Goal: Check status: Check status

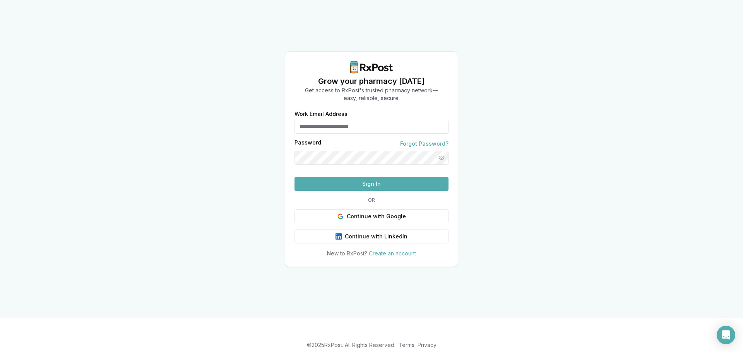
type input "**********"
click at [388, 191] on button "Sign In" at bounding box center [371, 184] width 154 height 14
click at [379, 191] on button "Sign In" at bounding box center [371, 184] width 154 height 14
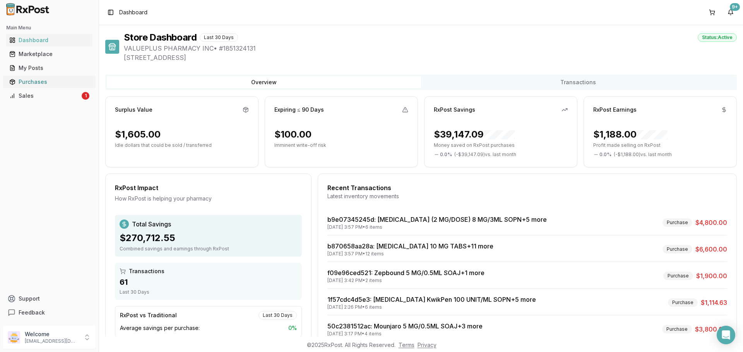
click at [54, 82] on div "Purchases" at bounding box center [49, 82] width 80 height 8
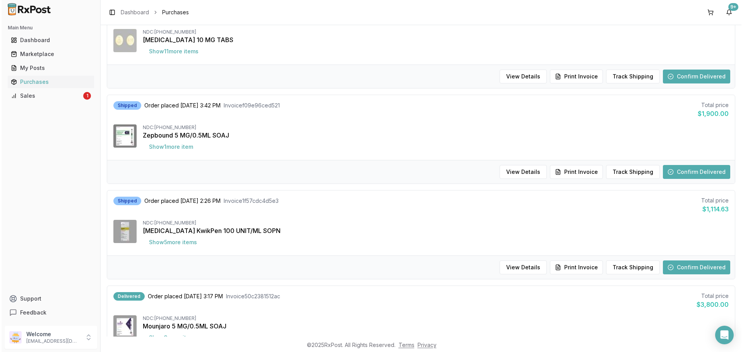
scroll to position [232, 0]
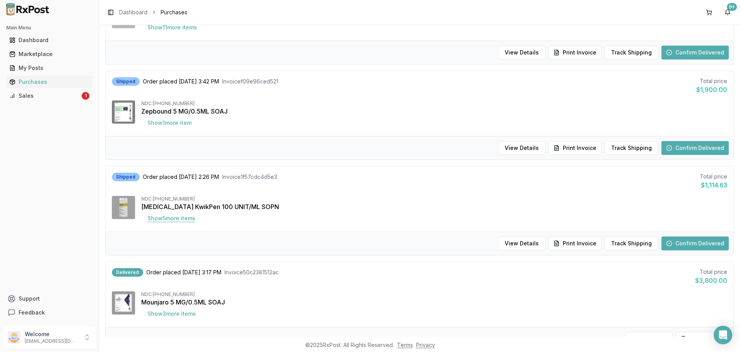
click at [173, 217] on button "Show 5 more item s" at bounding box center [171, 219] width 60 height 14
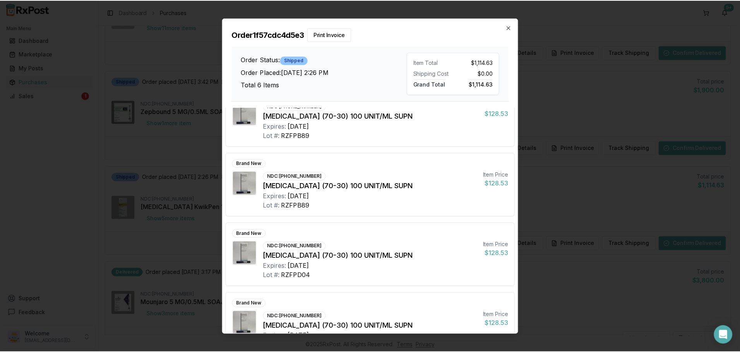
scroll to position [193, 0]
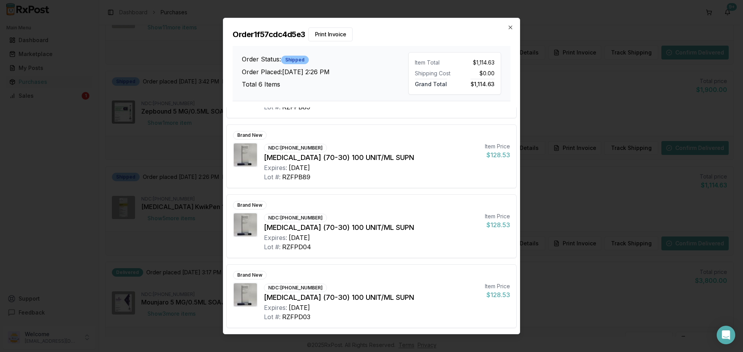
click at [507, 28] on h2 "Order 1f57cdc4d5e3 Print Invoice" at bounding box center [372, 34] width 278 height 14
click at [509, 25] on icon "button" at bounding box center [510, 27] width 6 height 6
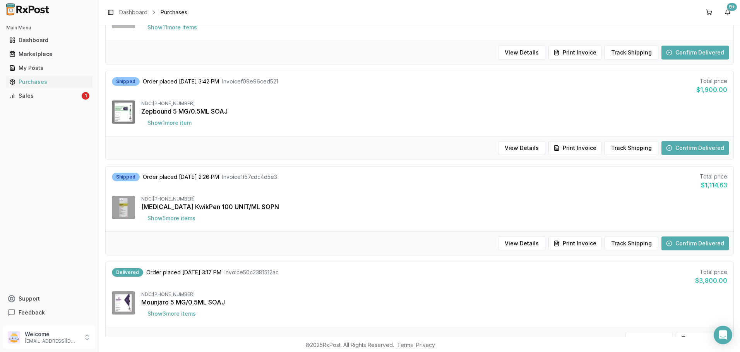
click at [691, 244] on button "Confirm Delivered" at bounding box center [694, 244] width 67 height 14
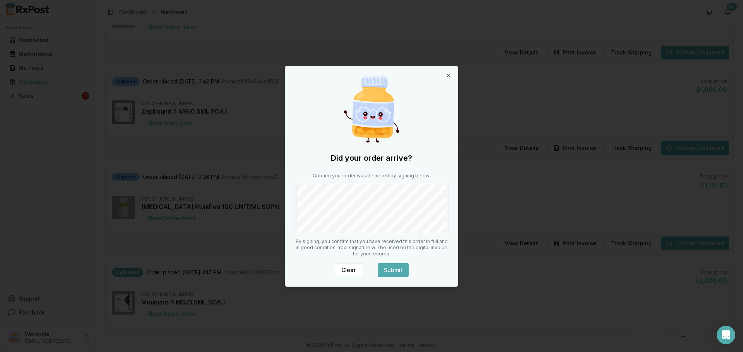
click at [400, 270] on button "Submit" at bounding box center [393, 270] width 31 height 14
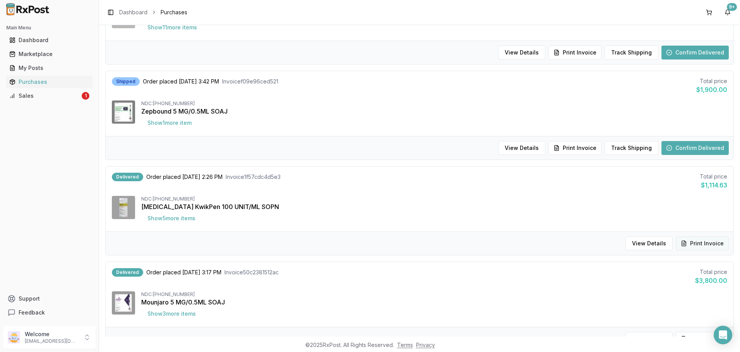
click at [710, 242] on button "Print Invoice" at bounding box center [702, 244] width 53 height 14
